Goal: Transaction & Acquisition: Purchase product/service

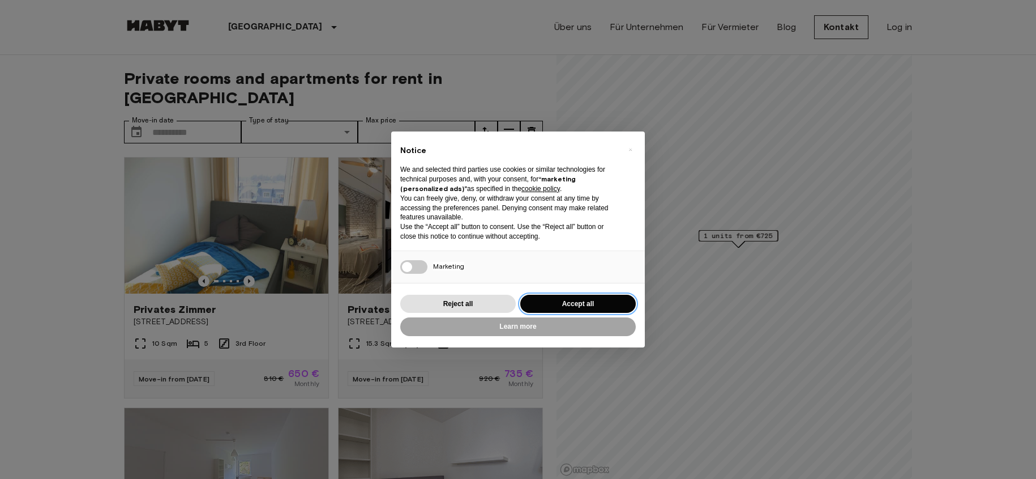
click at [581, 306] on button "Accept all" at bounding box center [578, 304] width 116 height 19
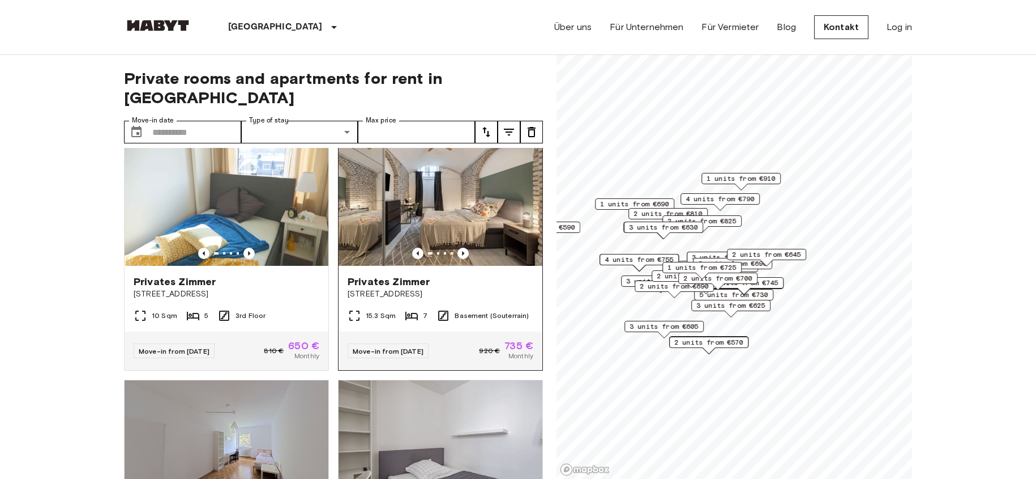
scroll to position [29, 0]
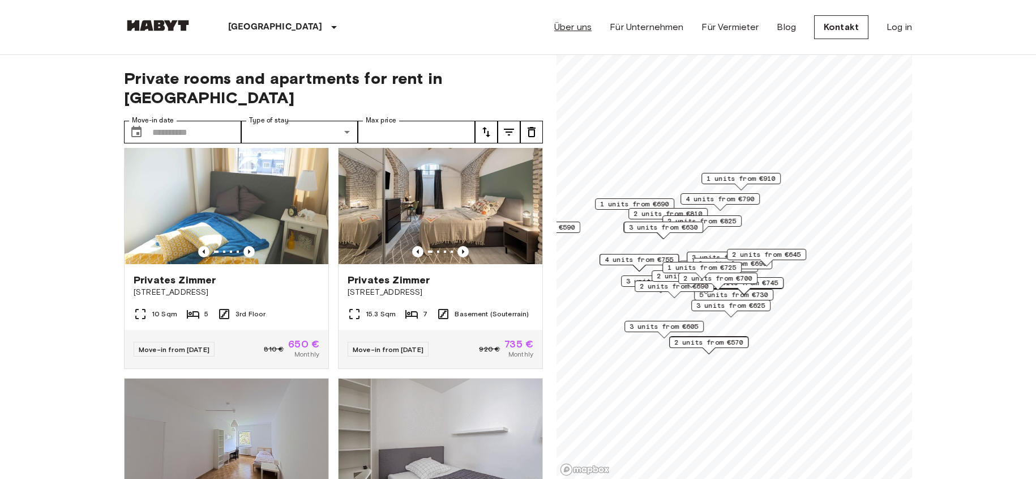
click at [579, 27] on link "Über uns" at bounding box center [572, 27] width 37 height 14
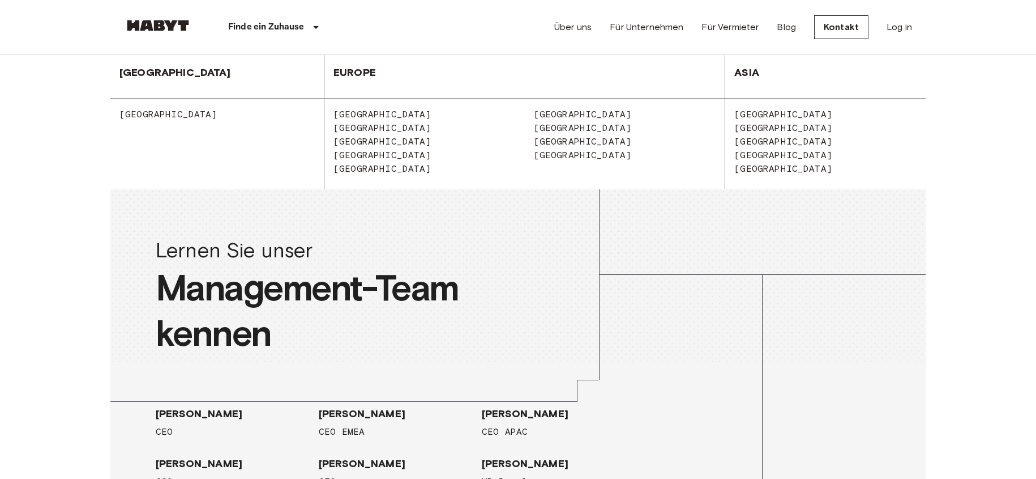
scroll to position [1197, 0]
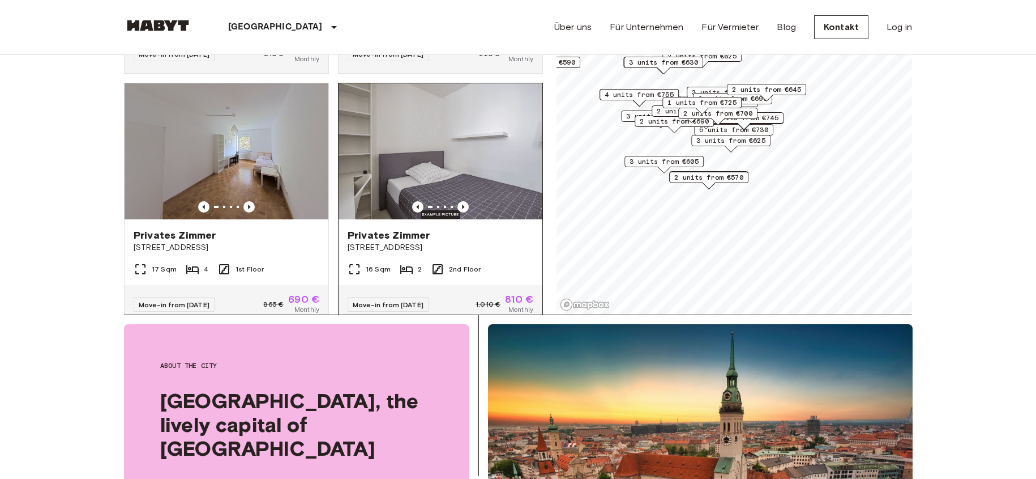
scroll to position [161, 0]
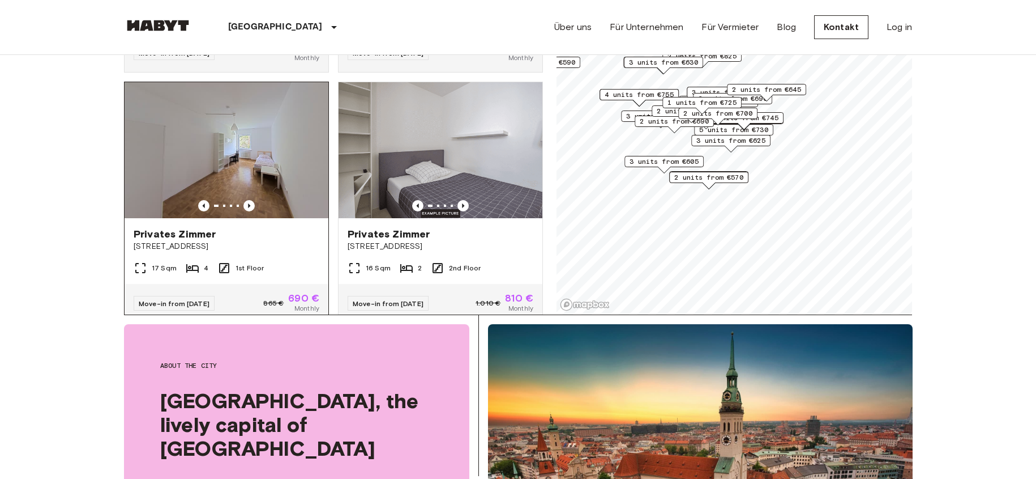
click at [237, 144] on img at bounding box center [227, 150] width 204 height 136
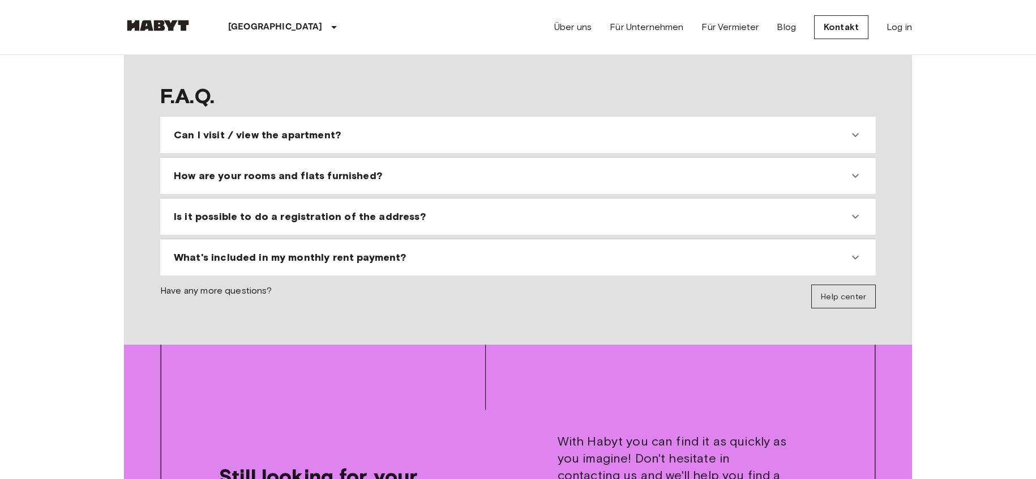
scroll to position [1124, 0]
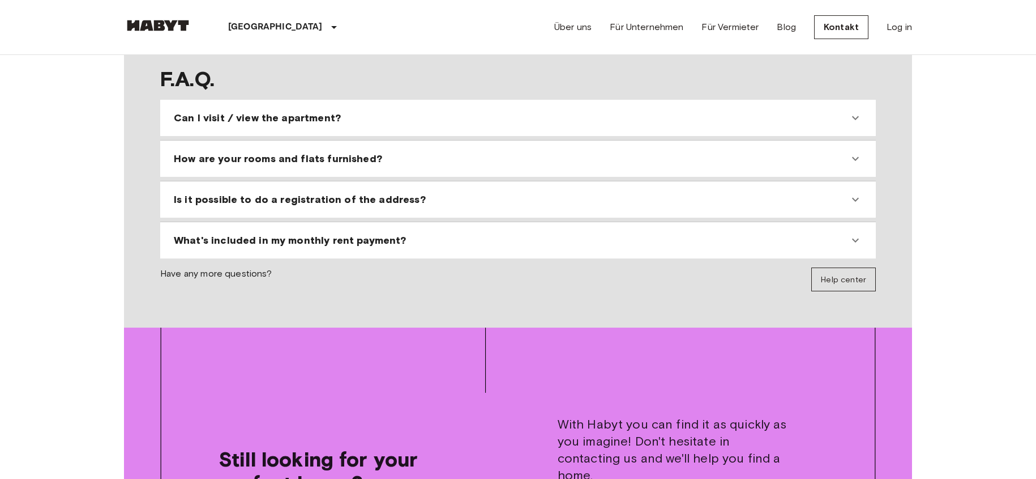
click at [208, 111] on span "Can I visit / view the apartment?" at bounding box center [257, 118] width 167 height 14
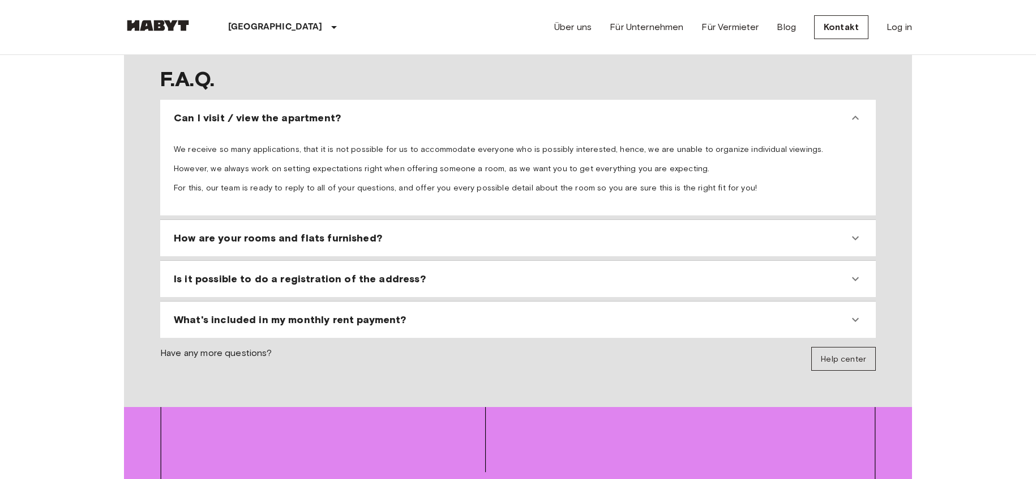
click at [217, 231] on span "How are your rooms and flats furnished?" at bounding box center [278, 238] width 208 height 14
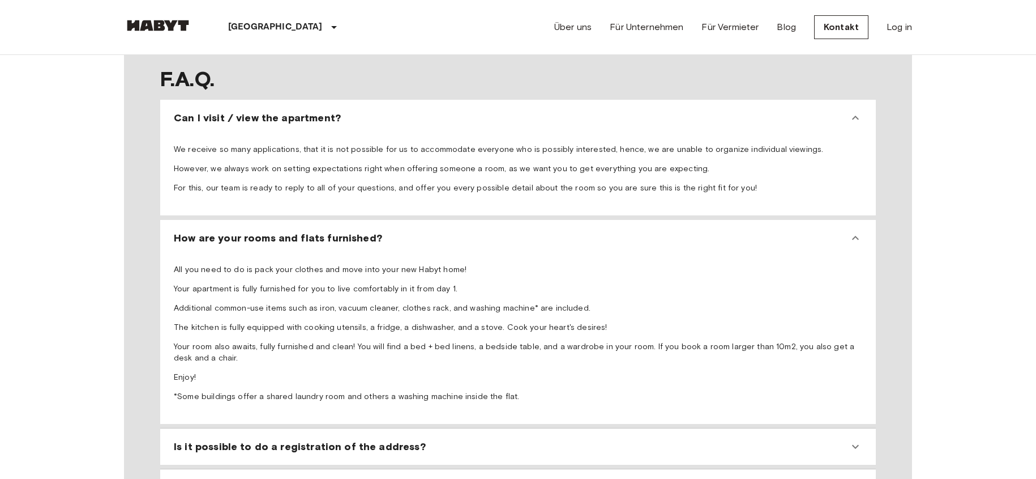
click at [217, 231] on span "How are your rooms and flats furnished?" at bounding box center [278, 238] width 208 height 14
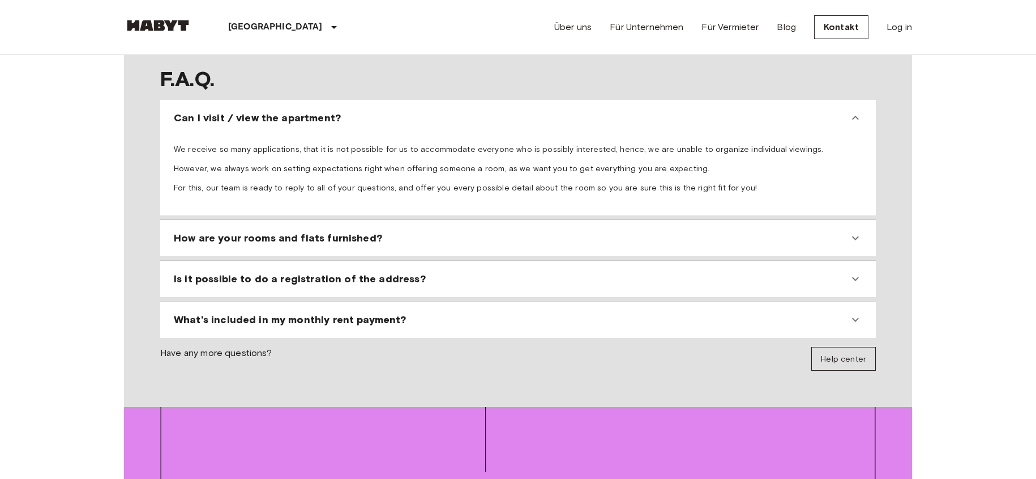
click at [216, 111] on span "Can I visit / view the apartment?" at bounding box center [257, 118] width 167 height 14
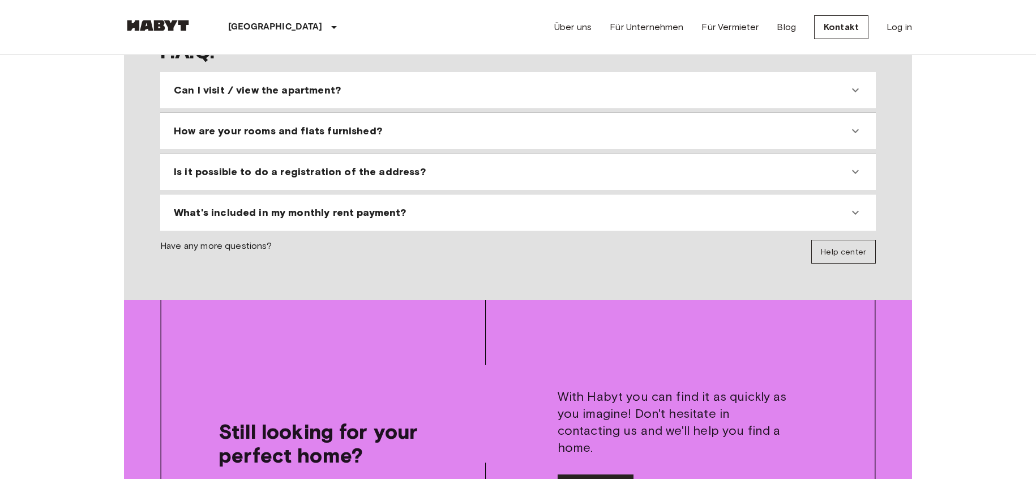
scroll to position [1152, 0]
click at [189, 164] on span "Is it possible to do a registration of the address?" at bounding box center [300, 171] width 252 height 14
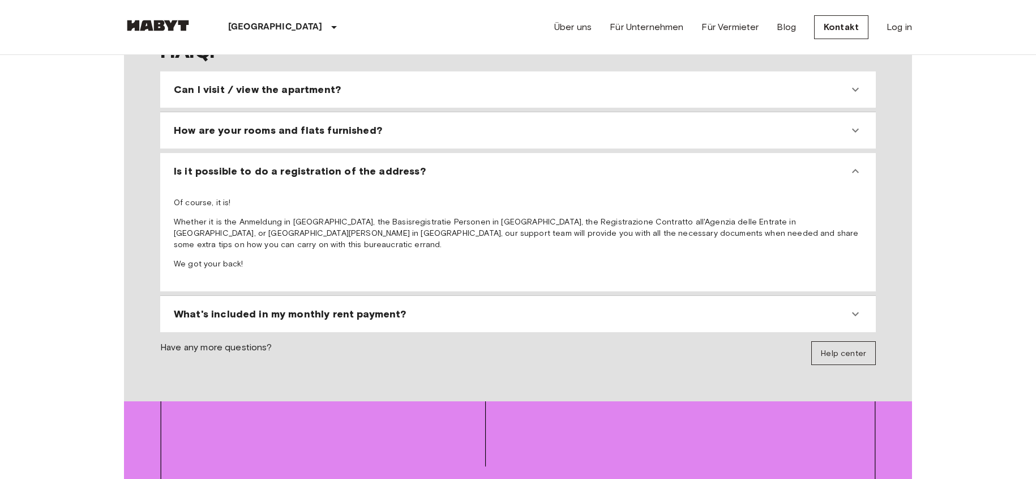
click at [189, 164] on span "Is it possible to do a registration of the address?" at bounding box center [300, 171] width 252 height 14
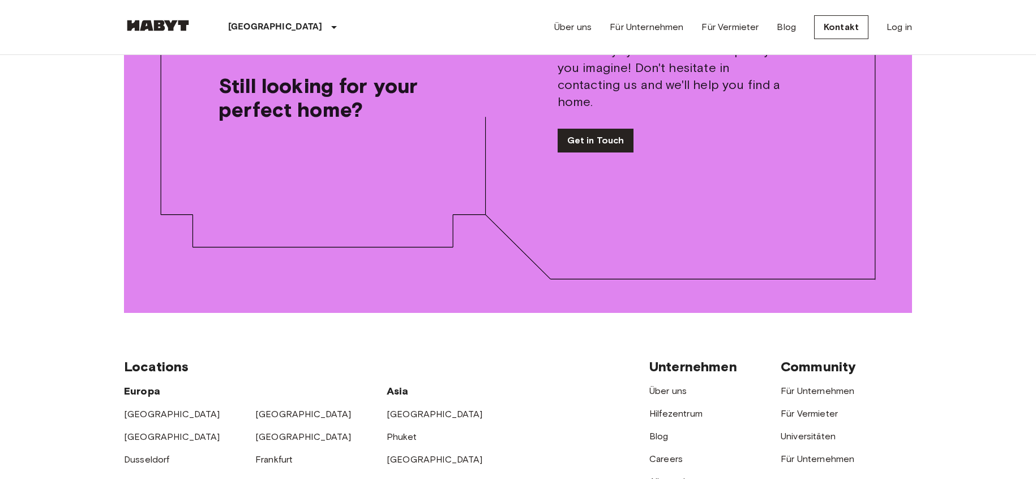
scroll to position [1497, 0]
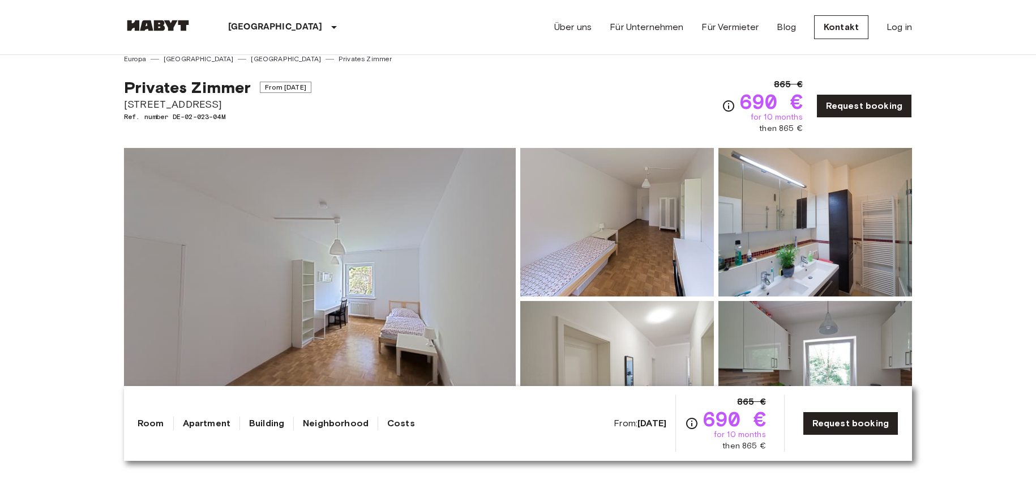
scroll to position [7, 0]
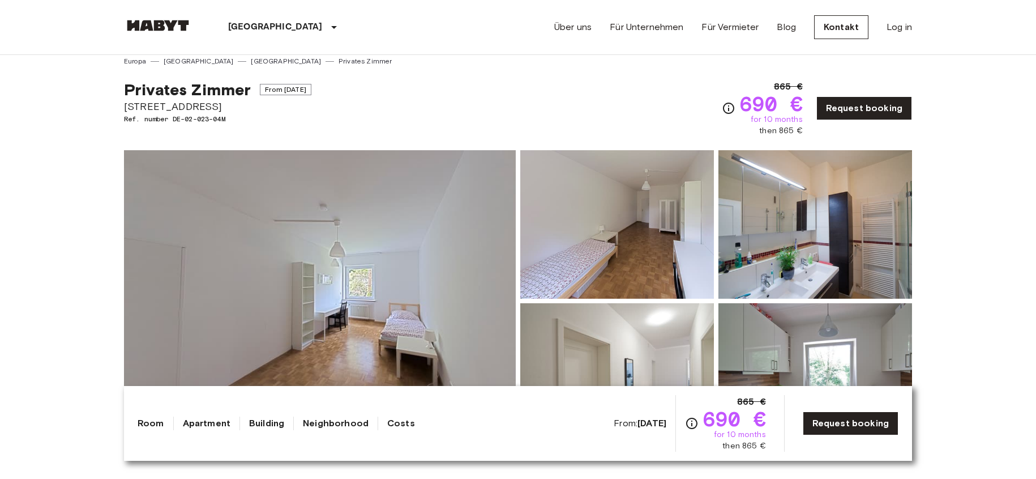
click at [358, 285] on img at bounding box center [320, 300] width 392 height 301
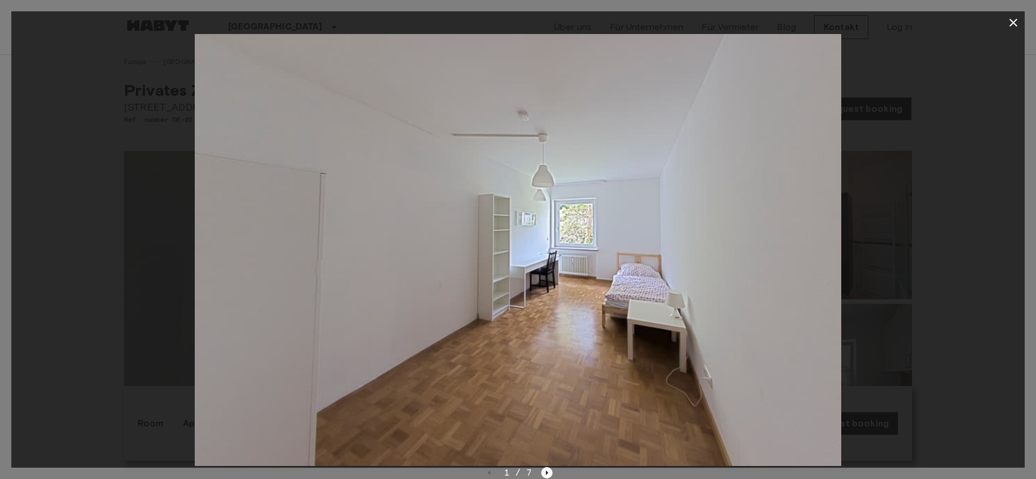
click at [791, 238] on img at bounding box center [518, 250] width 647 height 432
click at [1013, 24] on icon "button" at bounding box center [1014, 23] width 8 height 8
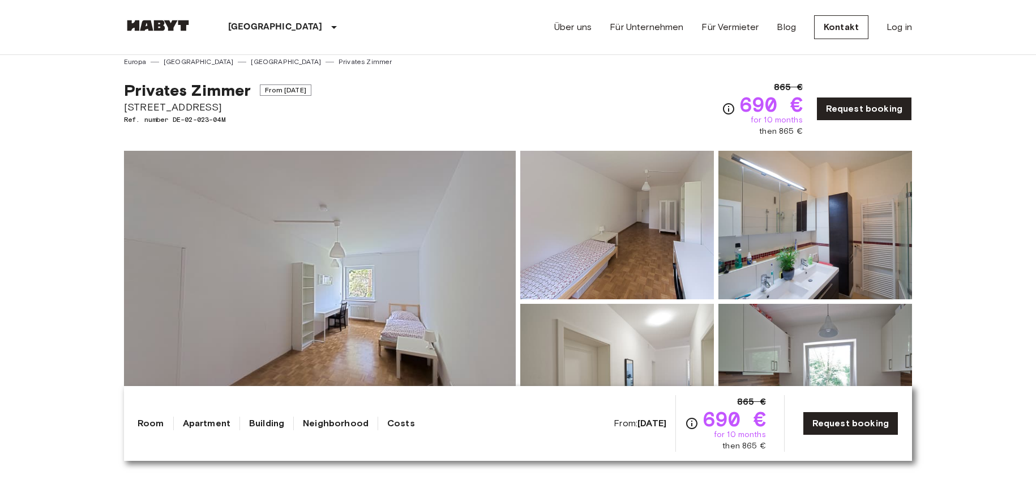
click at [659, 236] on img at bounding box center [617, 225] width 194 height 148
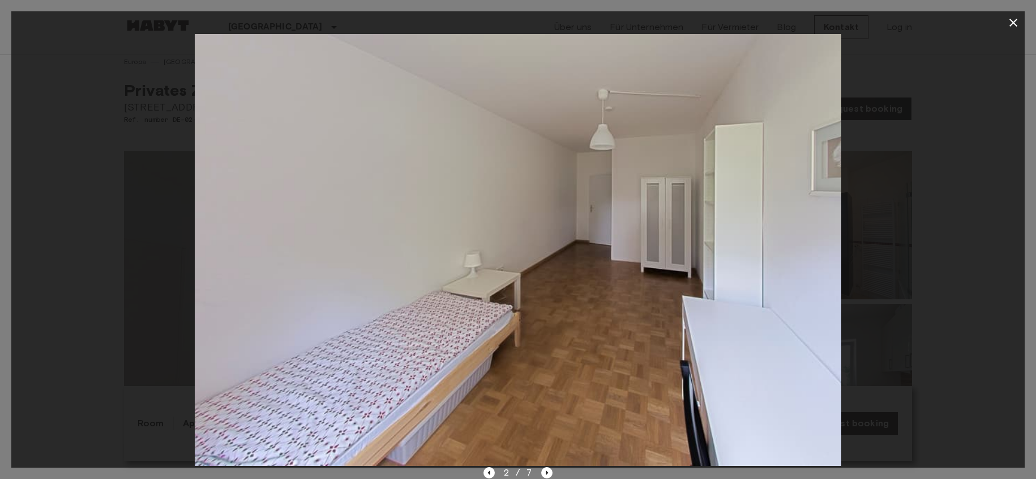
click at [1014, 20] on icon "button" at bounding box center [1014, 23] width 14 height 14
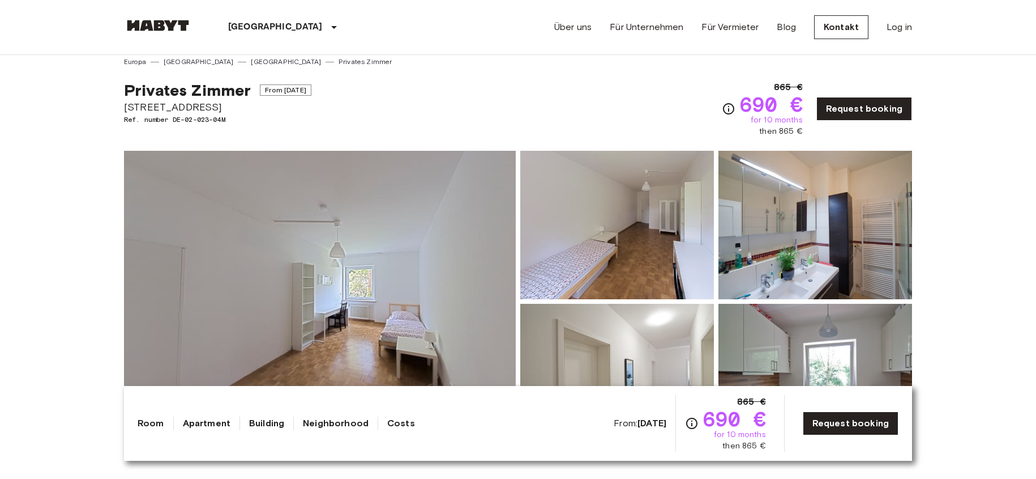
click at [811, 231] on img at bounding box center [816, 225] width 194 height 148
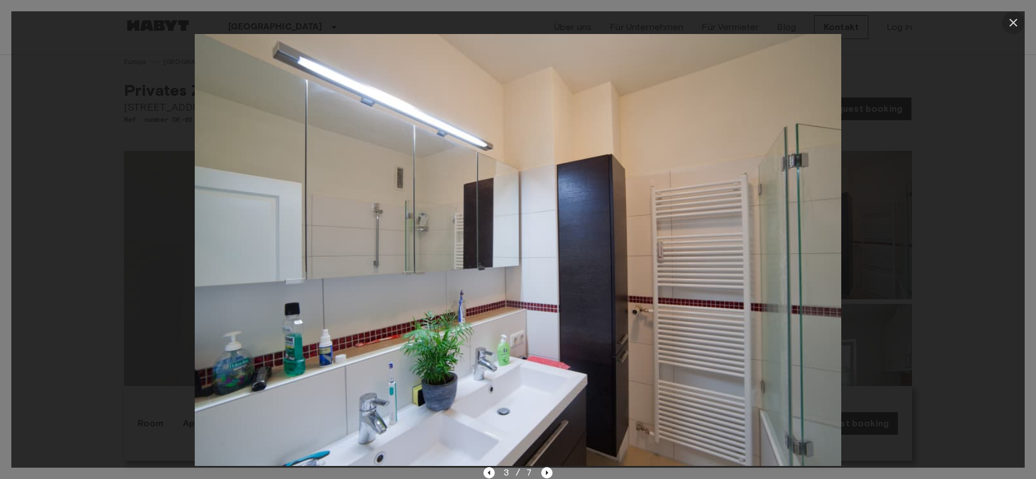
click at [1014, 22] on icon "button" at bounding box center [1014, 23] width 8 height 8
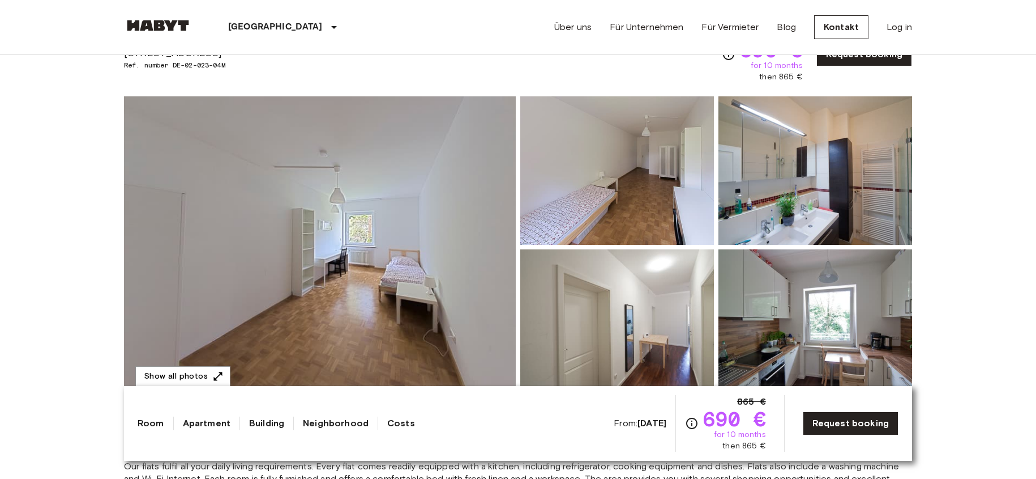
scroll to position [58, 0]
click at [644, 328] on img at bounding box center [617, 324] width 194 height 148
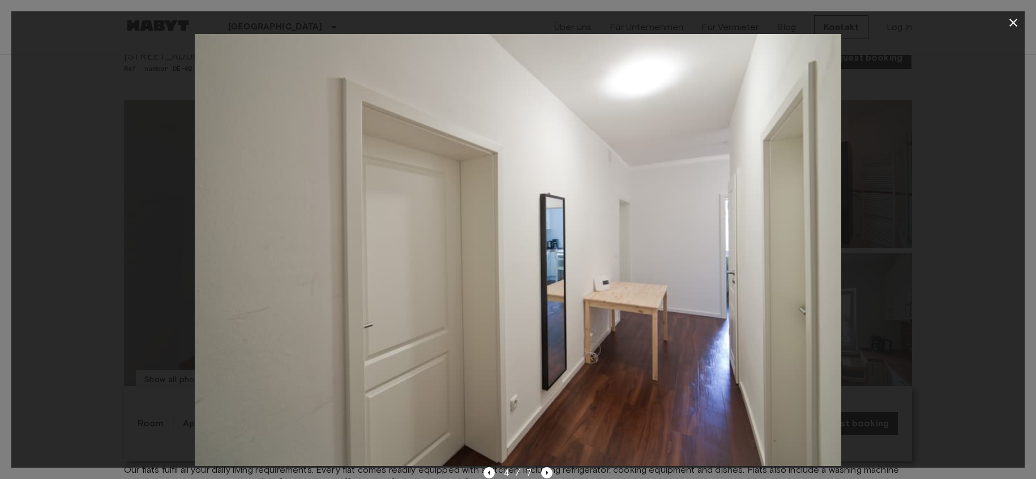
click at [644, 328] on img at bounding box center [518, 250] width 647 height 432
click at [1015, 25] on icon "button" at bounding box center [1014, 23] width 8 height 8
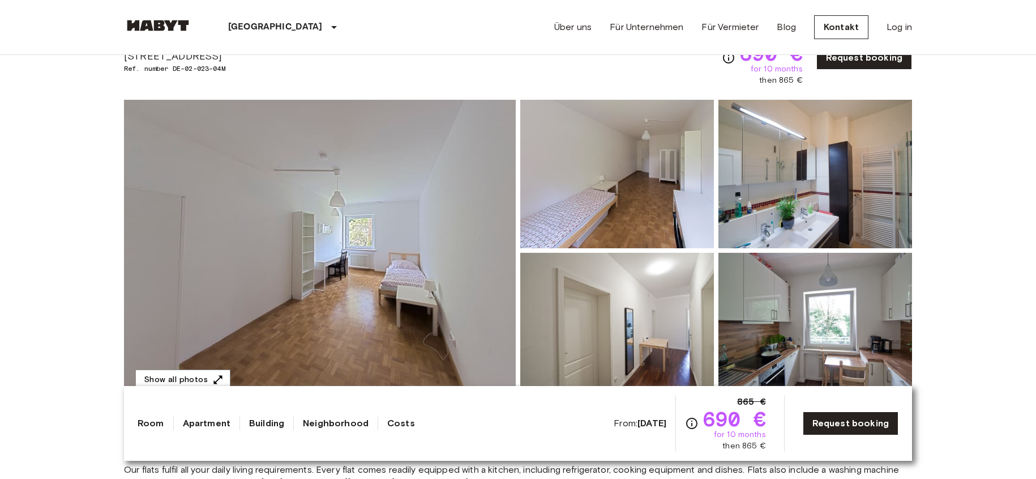
click at [857, 313] on img at bounding box center [816, 327] width 194 height 148
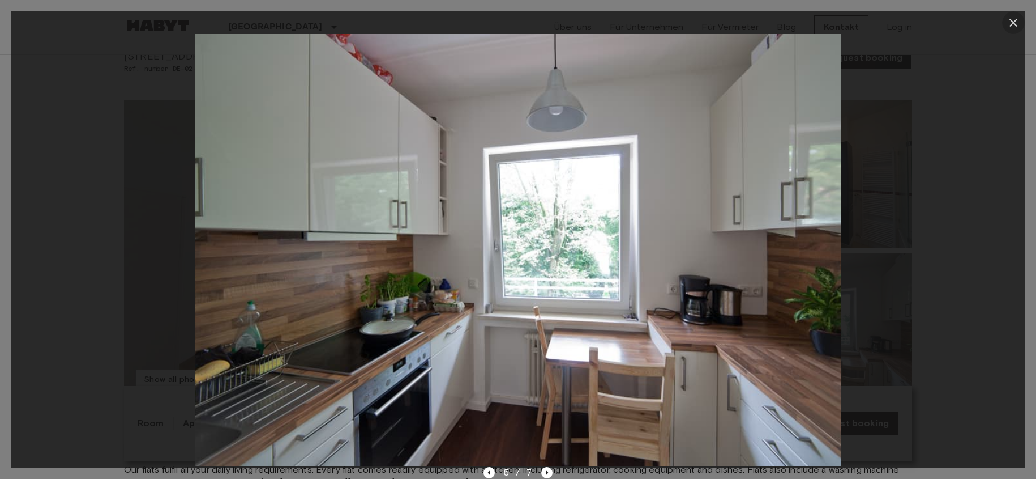
click at [1014, 21] on icon "button" at bounding box center [1014, 23] width 14 height 14
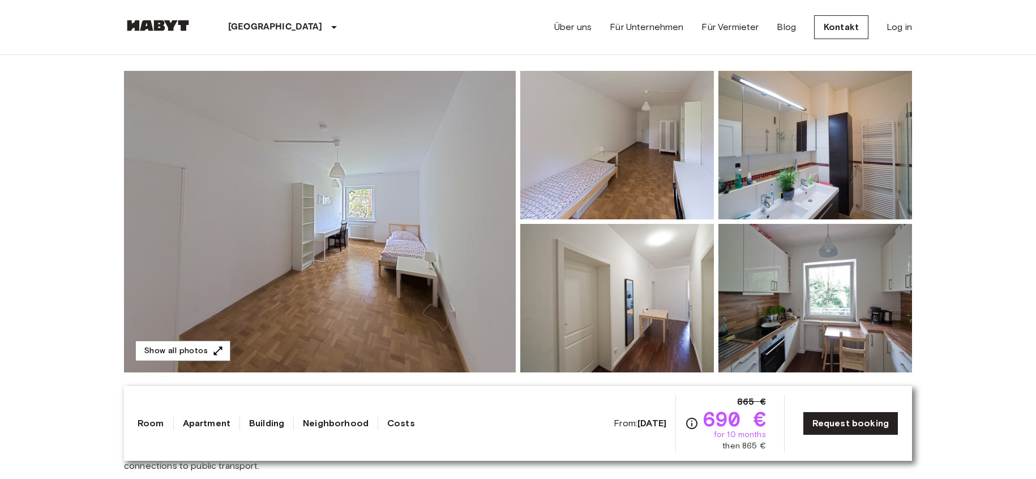
scroll to position [84, 0]
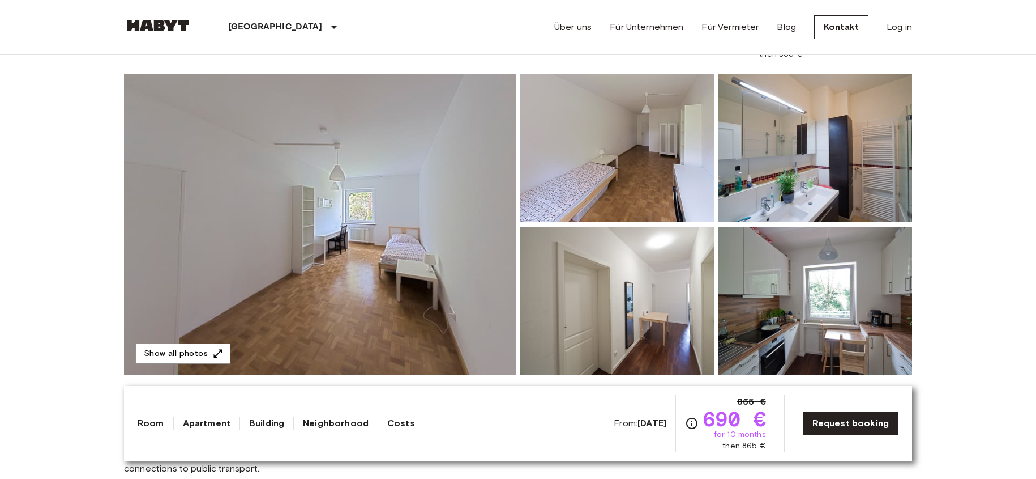
click at [850, 155] on img at bounding box center [816, 148] width 194 height 148
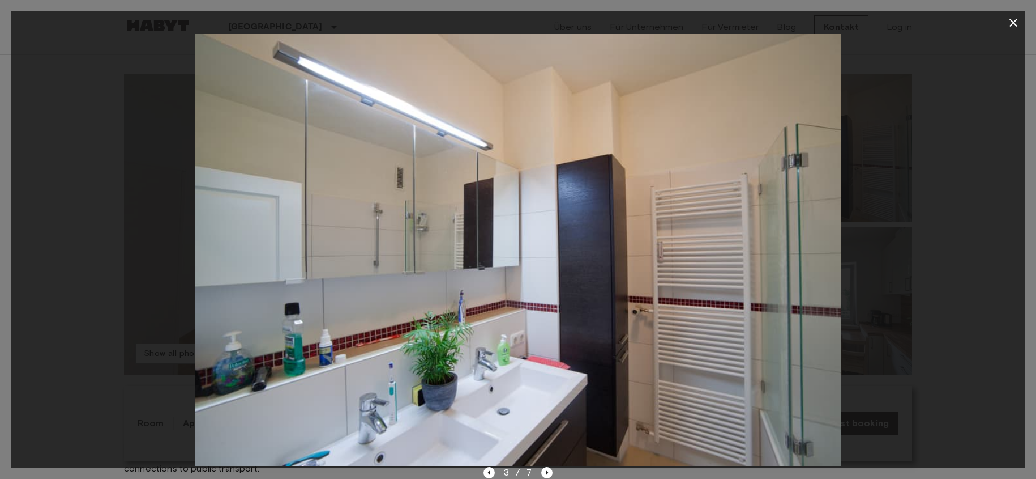
drag, startPoint x: 1012, startPoint y: 24, endPoint x: 984, endPoint y: 65, distance: 49.3
click at [1012, 26] on icon "button" at bounding box center [1014, 23] width 14 height 14
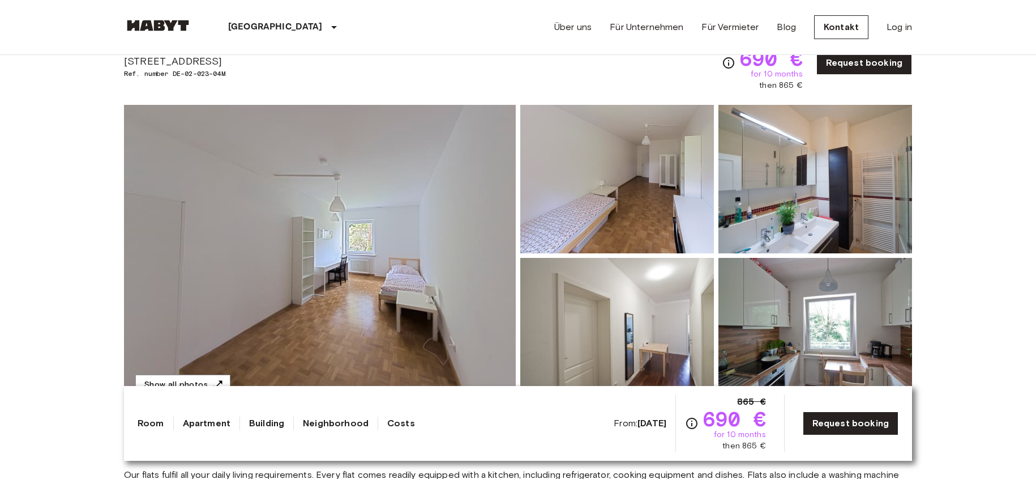
scroll to position [0, 0]
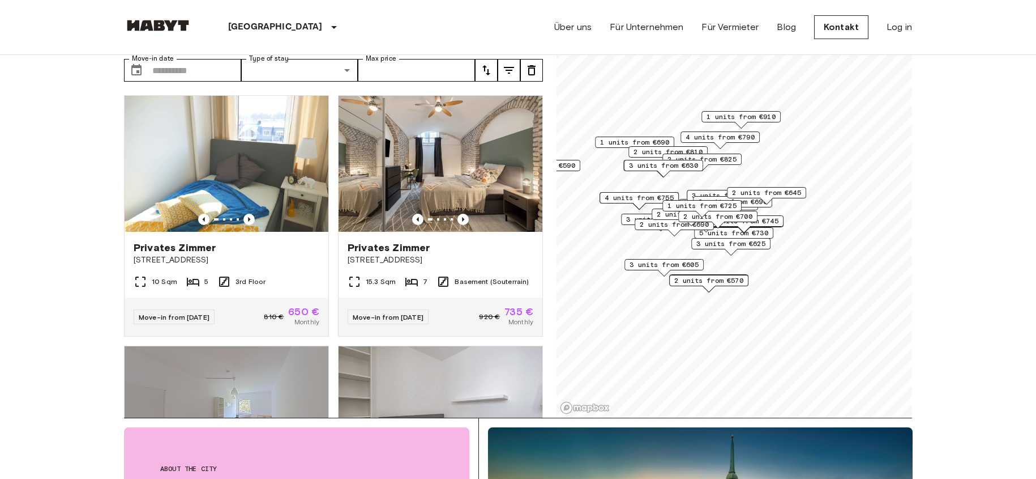
scroll to position [61, 0]
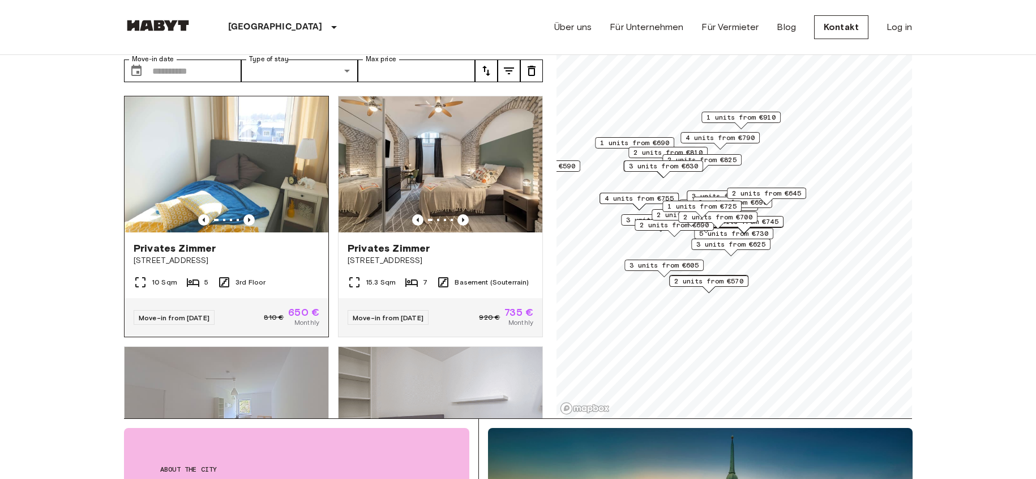
click at [155, 241] on span "Privates Zimmer" at bounding box center [175, 248] width 82 height 14
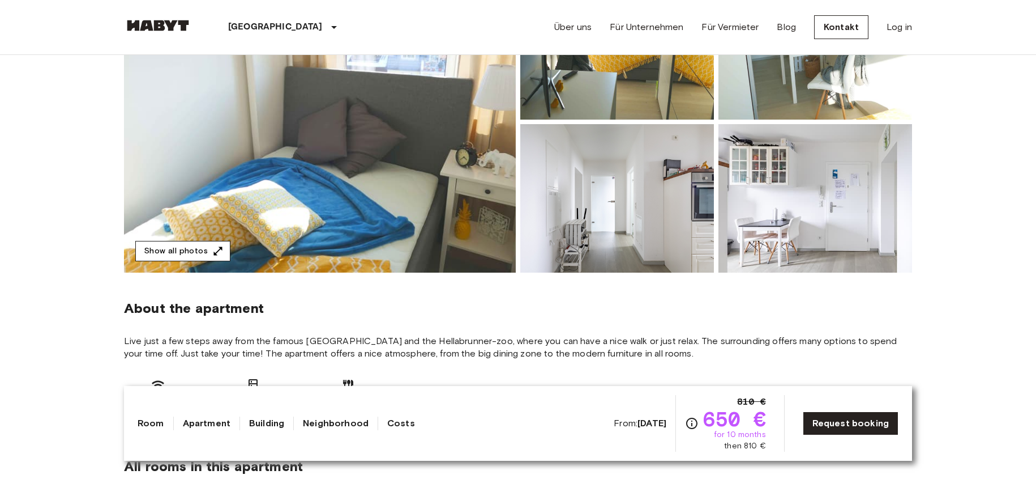
scroll to position [190, 0]
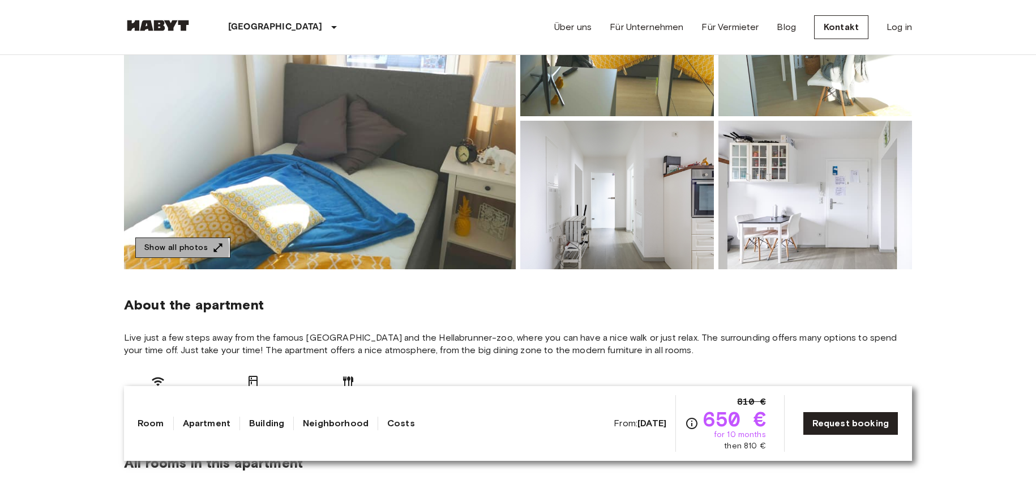
click at [177, 249] on button "Show all photos" at bounding box center [182, 247] width 95 height 21
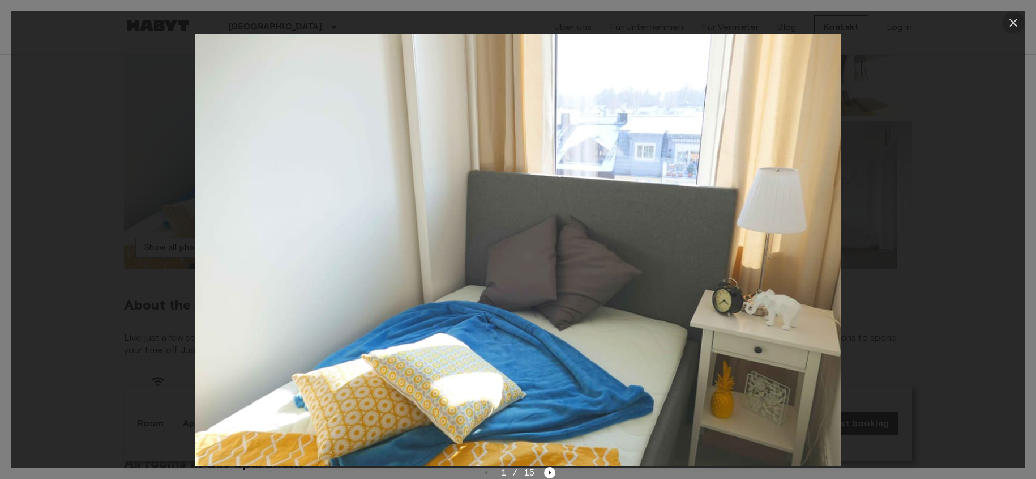
click at [1011, 23] on icon "button" at bounding box center [1014, 23] width 14 height 14
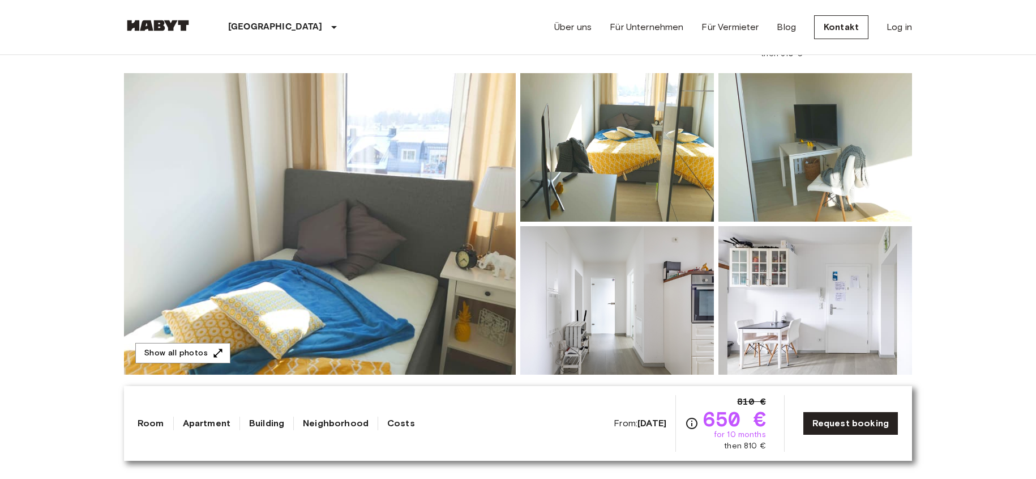
scroll to position [65, 0]
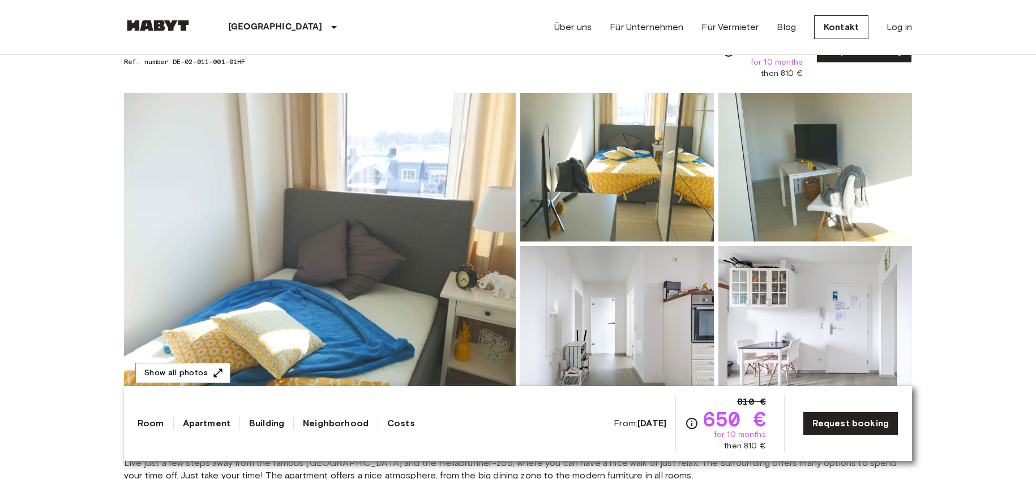
click at [657, 170] on img at bounding box center [617, 167] width 194 height 148
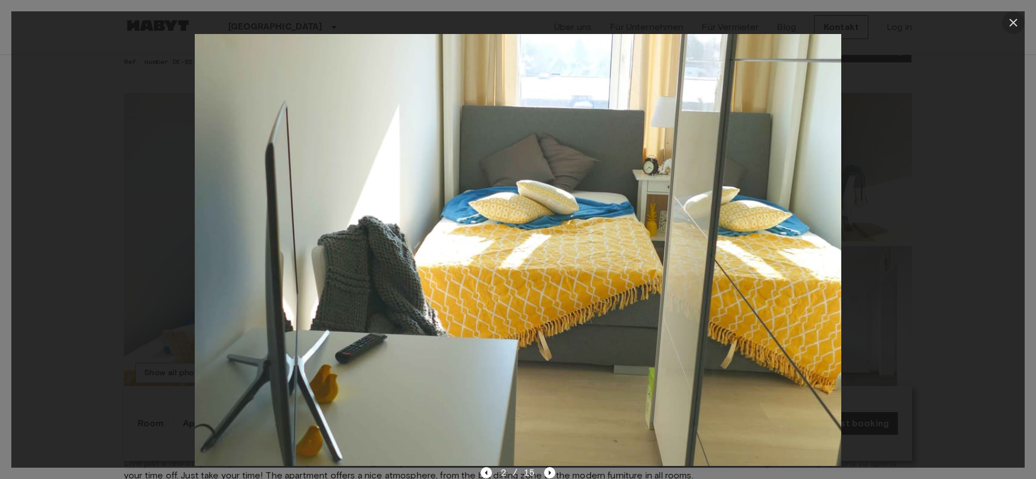
click at [1015, 20] on icon "button" at bounding box center [1014, 23] width 14 height 14
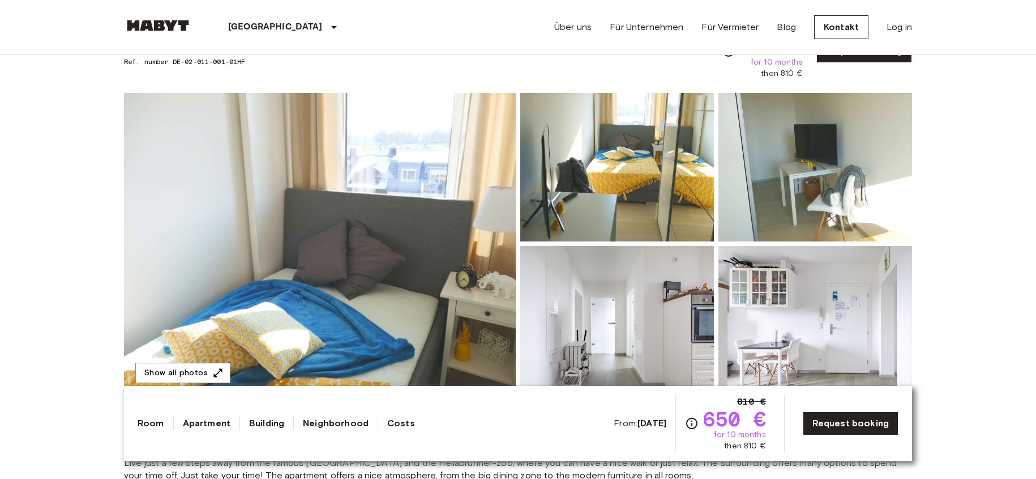
click at [833, 184] on img at bounding box center [816, 167] width 194 height 148
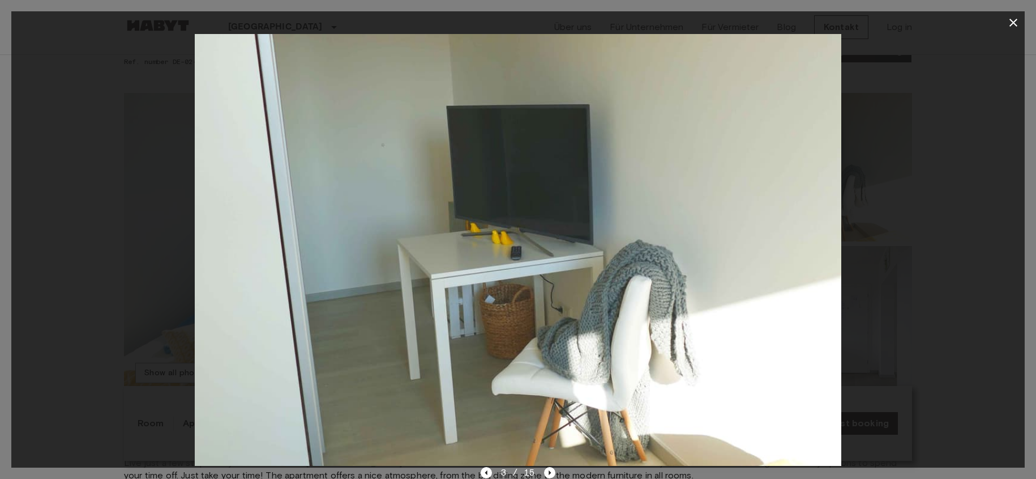
click at [1009, 22] on icon "button" at bounding box center [1014, 23] width 14 height 14
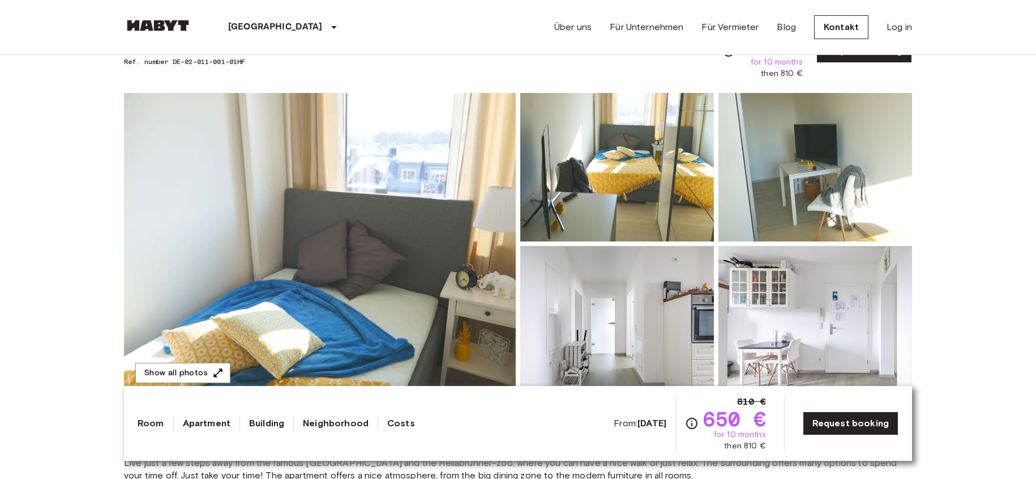
click at [646, 300] on img at bounding box center [617, 320] width 194 height 148
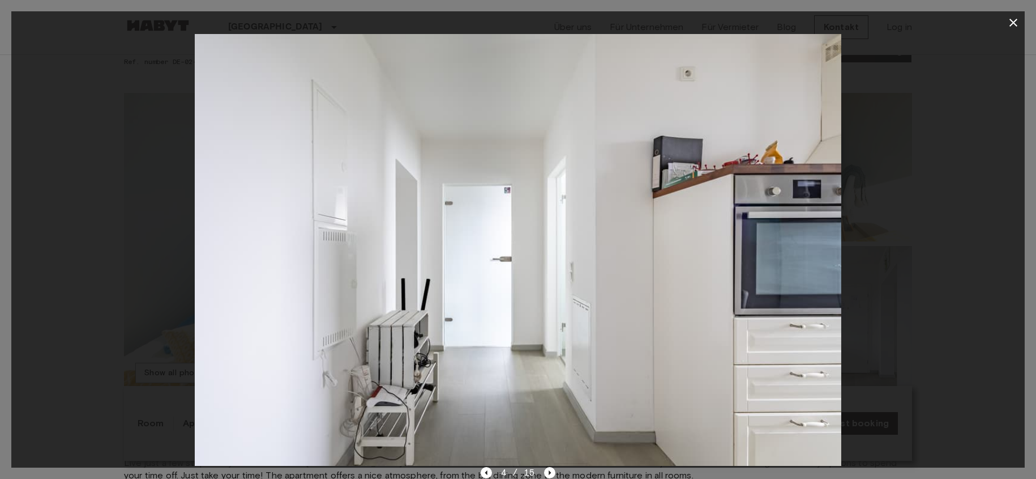
click at [1017, 22] on icon "button" at bounding box center [1014, 23] width 14 height 14
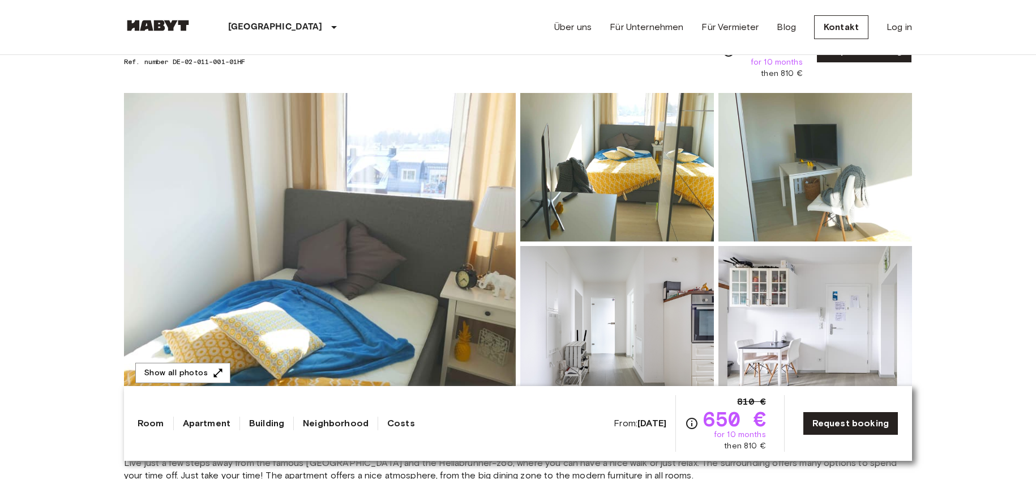
click at [780, 334] on img at bounding box center [816, 320] width 194 height 148
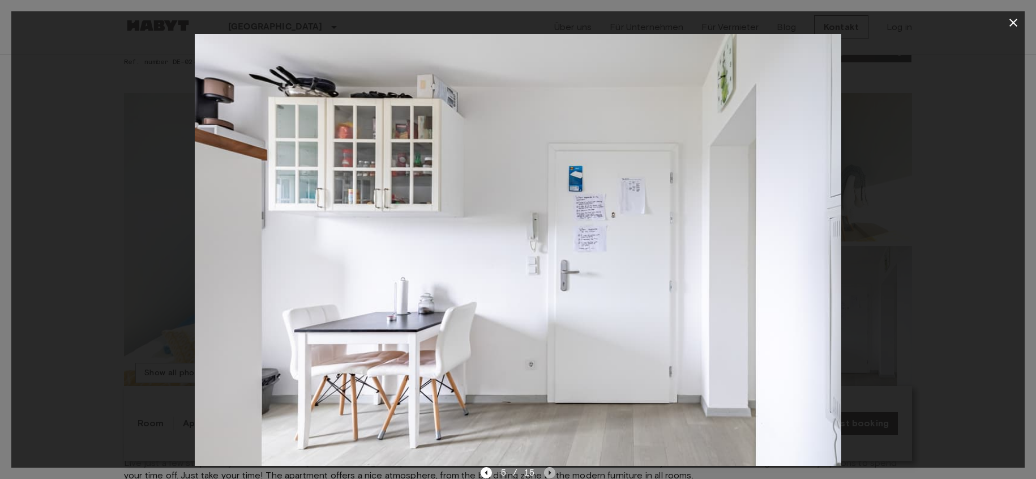
click at [548, 472] on icon "Next image" at bounding box center [549, 472] width 11 height 11
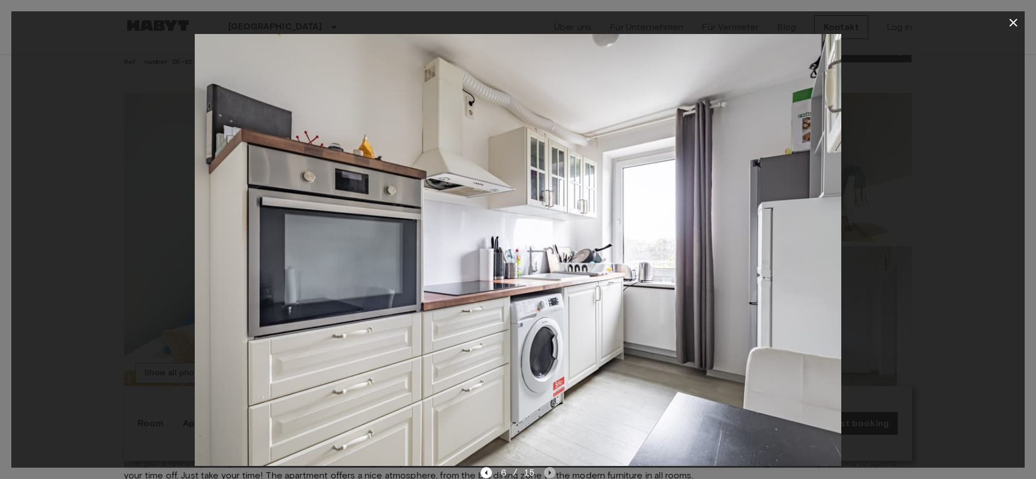
click at [548, 472] on icon "Next image" at bounding box center [549, 472] width 11 height 11
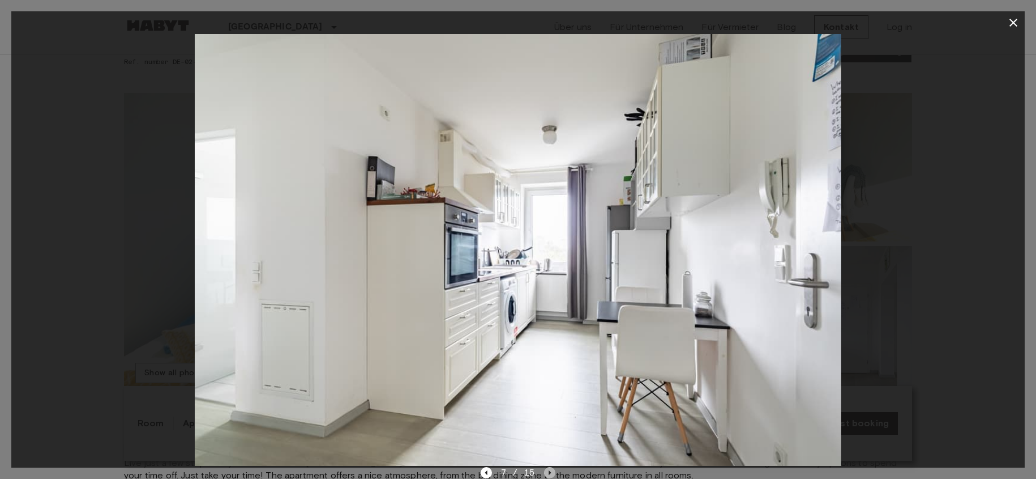
click at [548, 472] on icon "Next image" at bounding box center [549, 472] width 11 height 11
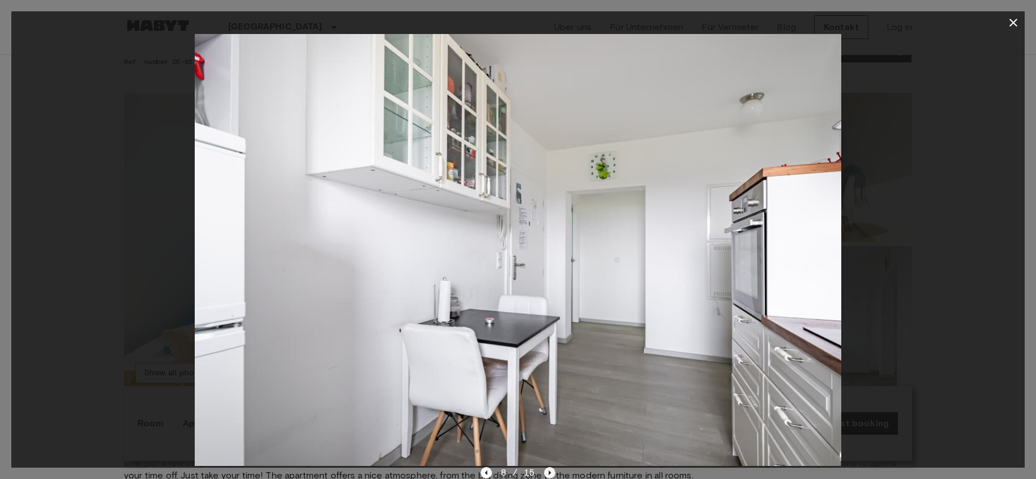
click at [548, 472] on icon "Next image" at bounding box center [549, 472] width 11 height 11
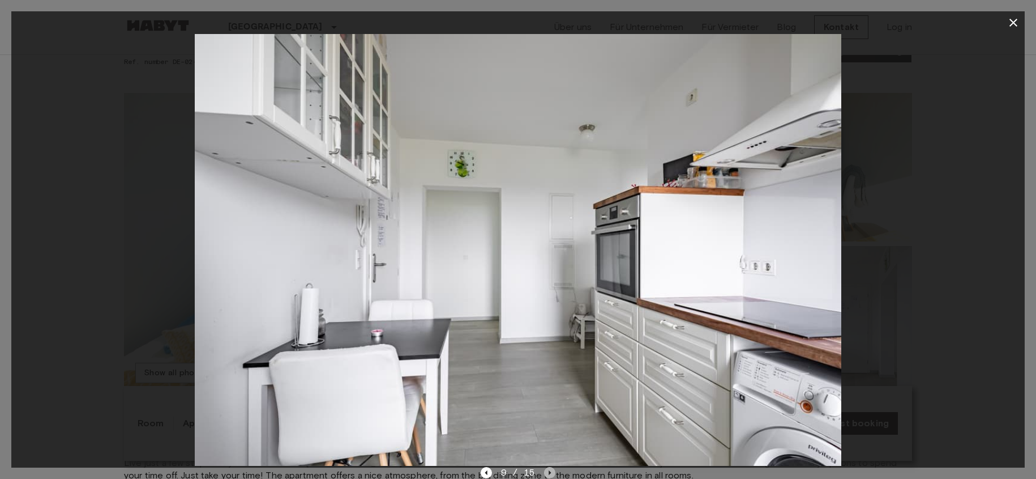
click at [548, 472] on icon "Next image" at bounding box center [549, 472] width 11 height 11
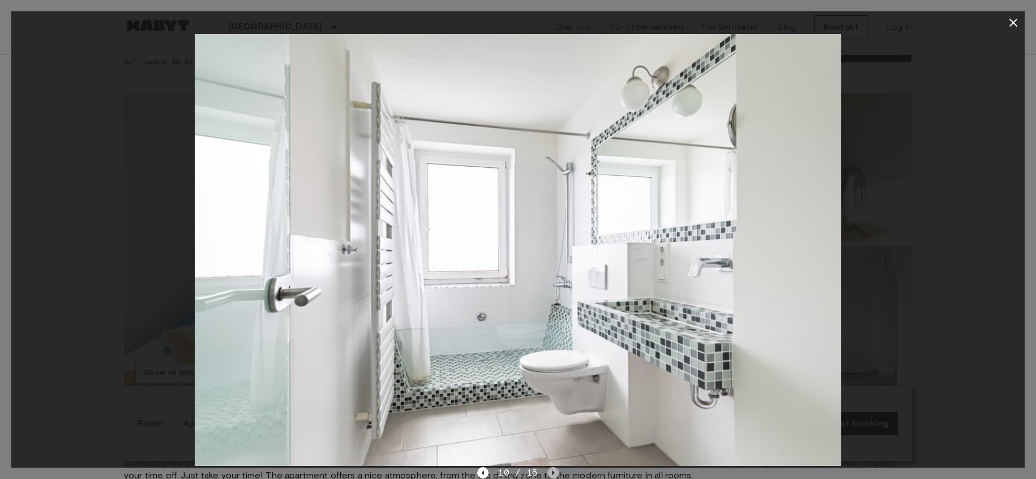
click at [554, 473] on icon "Next image" at bounding box center [553, 472] width 11 height 11
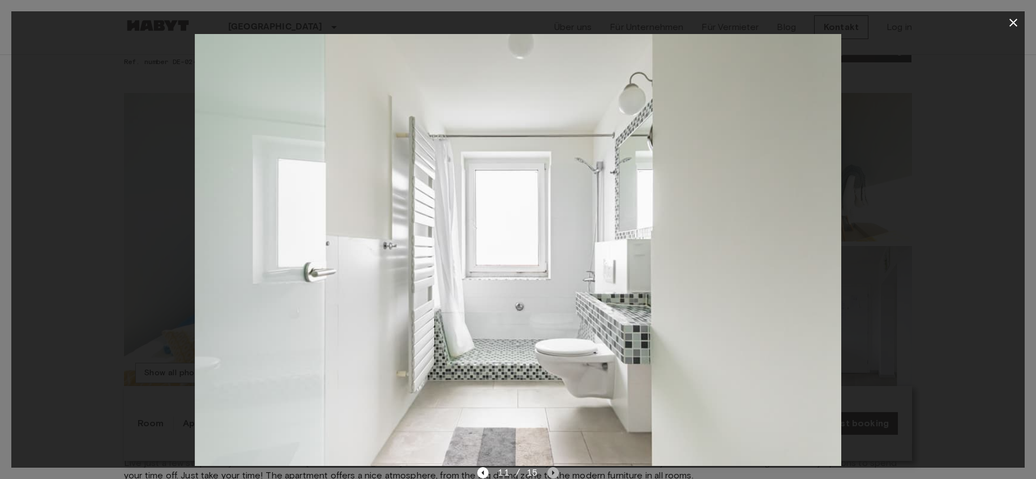
click at [554, 473] on icon "Next image" at bounding box center [553, 472] width 11 height 11
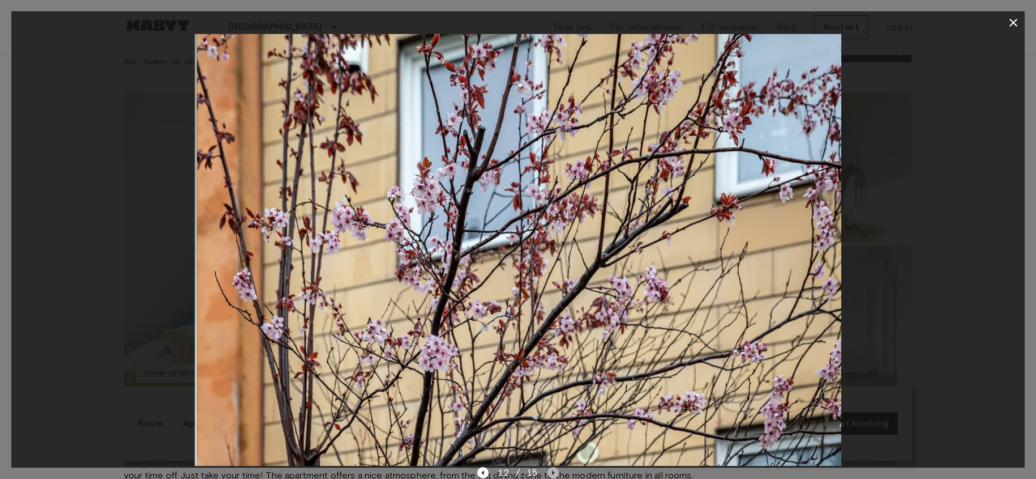
click at [554, 473] on icon "Next image" at bounding box center [553, 472] width 11 height 11
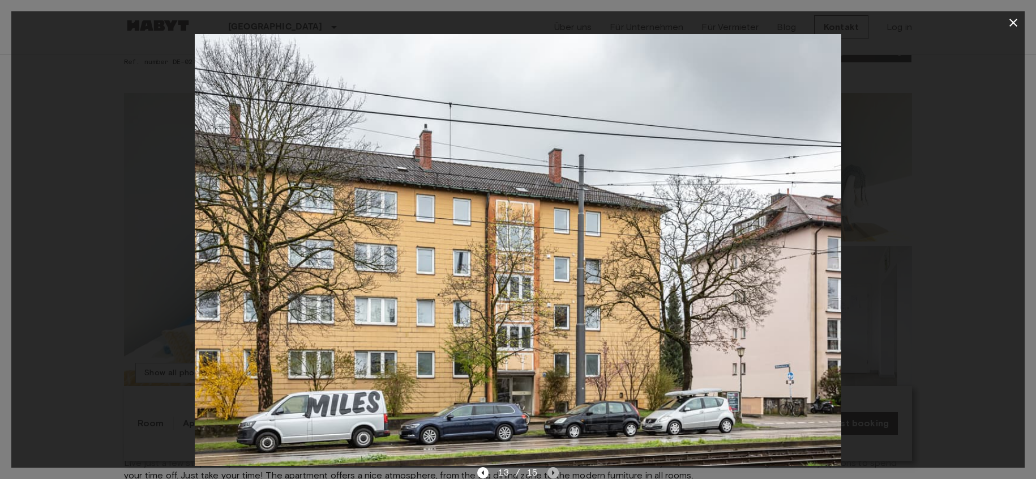
click at [554, 473] on icon "Next image" at bounding box center [553, 472] width 11 height 11
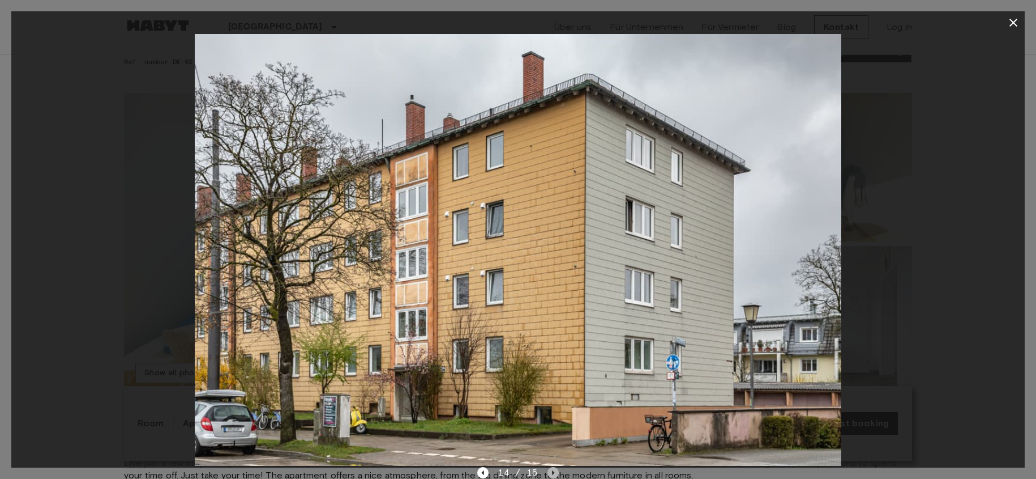
click at [554, 473] on icon "Next image" at bounding box center [553, 472] width 11 height 11
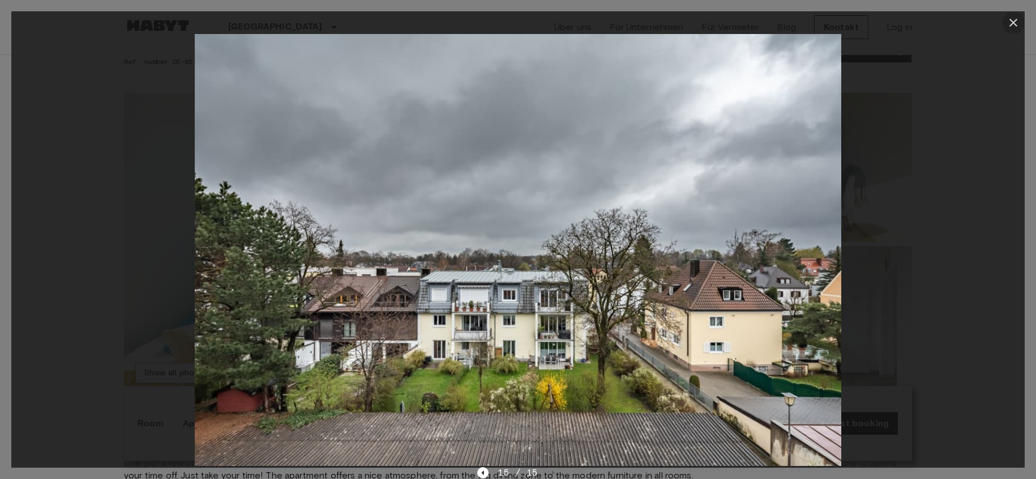
click at [1013, 24] on icon "button" at bounding box center [1014, 23] width 8 height 8
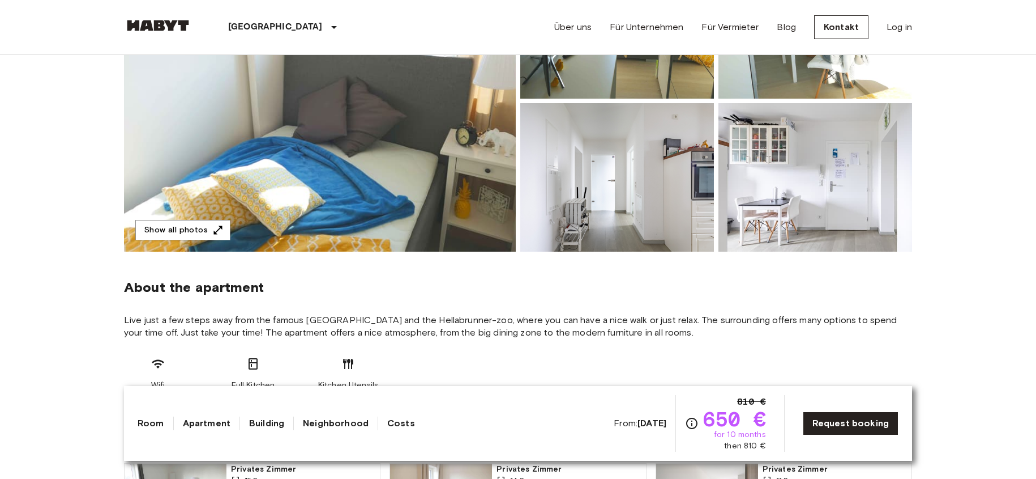
scroll to position [0, 0]
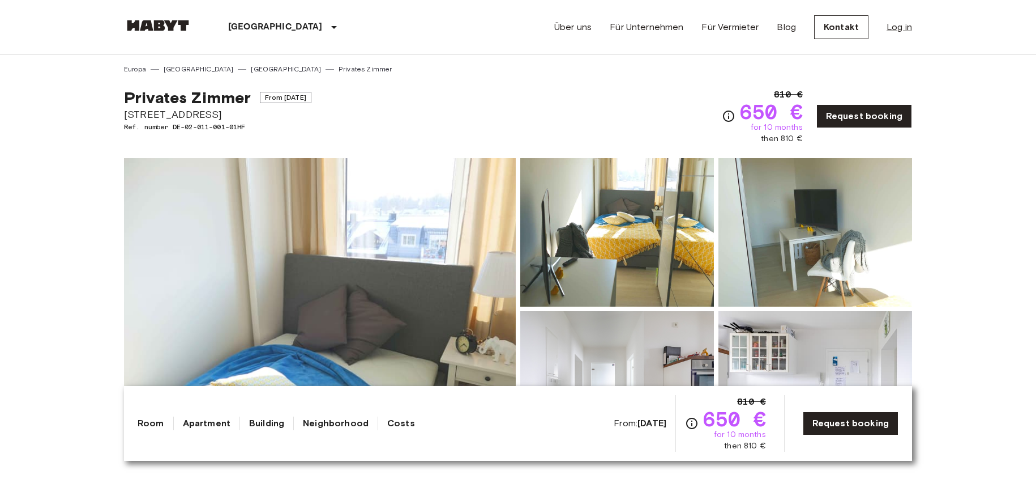
click at [904, 33] on link "Log in" at bounding box center [899, 27] width 25 height 14
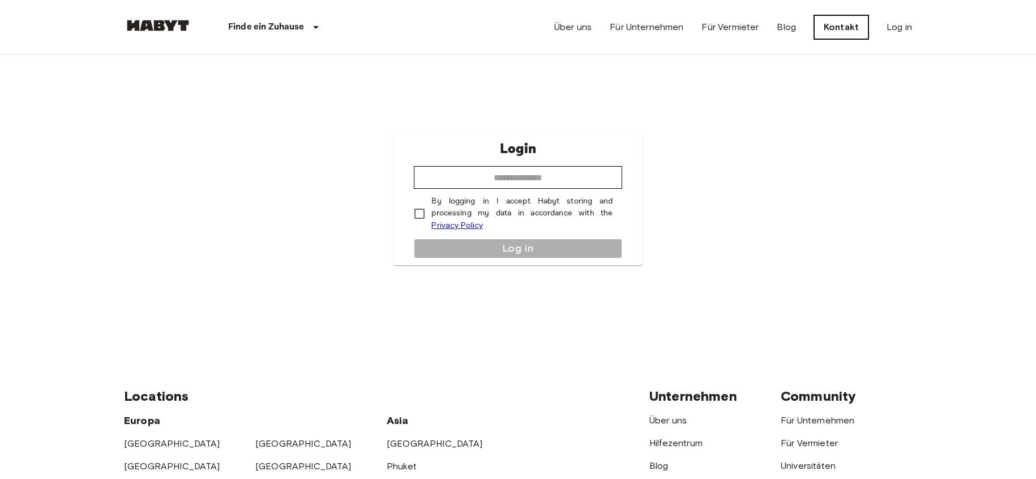
click at [853, 31] on link "Kontakt" at bounding box center [841, 27] width 54 height 24
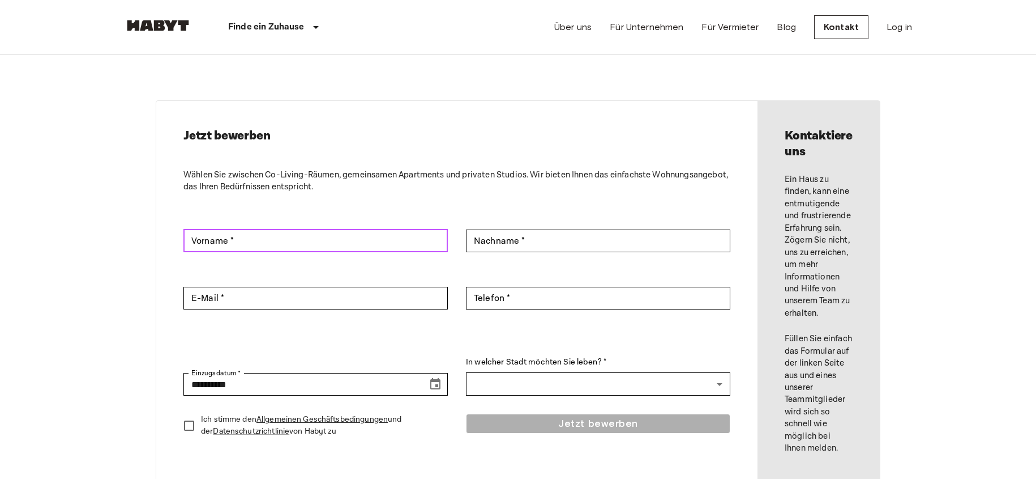
click at [197, 239] on input "Vorname *" at bounding box center [316, 240] width 264 height 23
type input "*******"
